Goal: Communication & Community: Participate in discussion

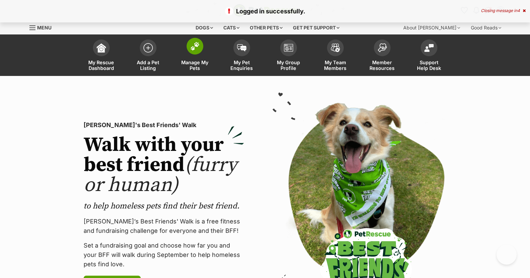
click at [195, 50] on img at bounding box center [194, 46] width 9 height 9
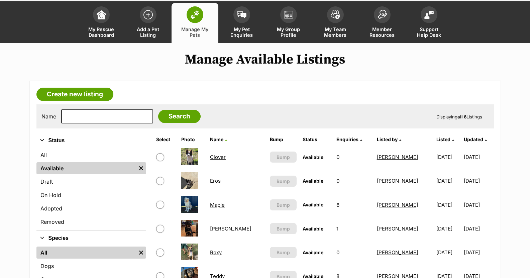
scroll to position [67, 0]
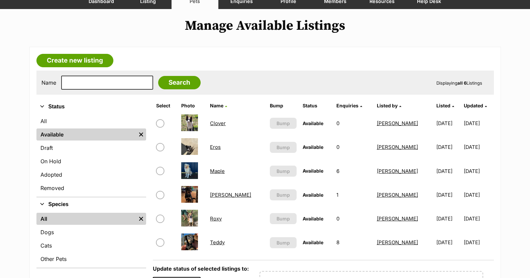
click at [223, 242] on link "Teddy" at bounding box center [217, 242] width 15 height 6
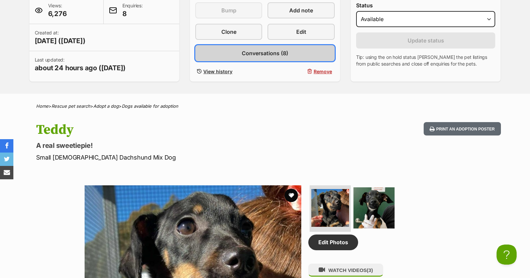
click at [262, 53] on span "Conversations (8)" at bounding box center [265, 53] width 47 height 8
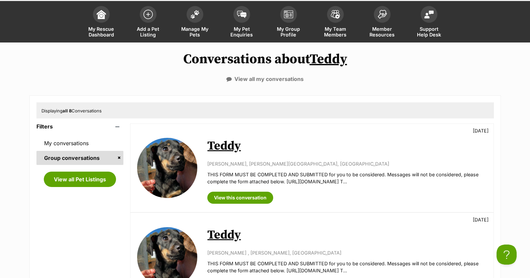
scroll to position [33, 0]
